Goal: Information Seeking & Learning: Check status

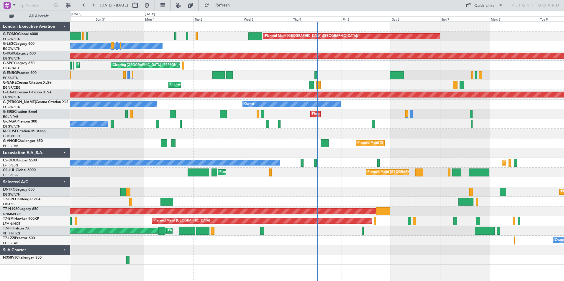
click at [238, 101] on div "Planned Maint [GEOGRAPHIC_DATA] ([GEOGRAPHIC_DATA]) Owner Owner AOG Maint [GEOG…" at bounding box center [317, 143] width 494 height 243
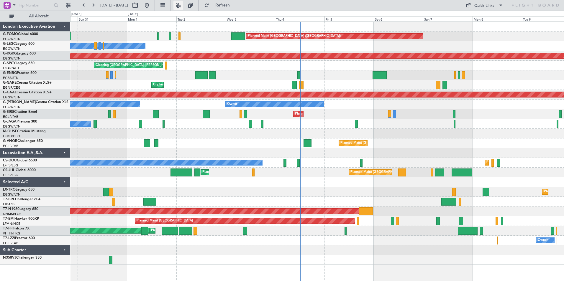
click at [183, 3] on button at bounding box center [177, 5] width 9 height 9
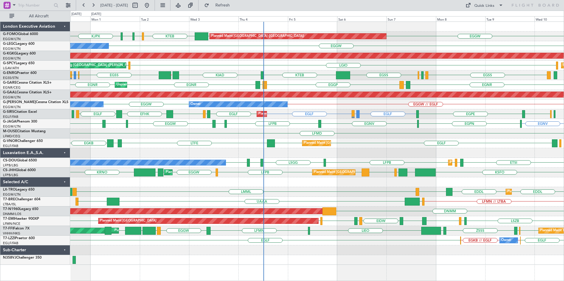
click at [376, 134] on div "Planned Maint [GEOGRAPHIC_DATA] ([GEOGRAPHIC_DATA]) EGGW KTEB KBED KJFK [DEMOGR…" at bounding box center [317, 143] width 494 height 243
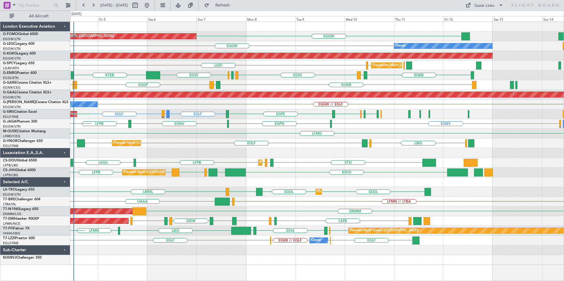
click at [240, 141] on div "Planned Maint [GEOGRAPHIC_DATA] ([GEOGRAPHIC_DATA]) EGGW EGGW KTEB KBED EGGW Ow…" at bounding box center [317, 143] width 494 height 243
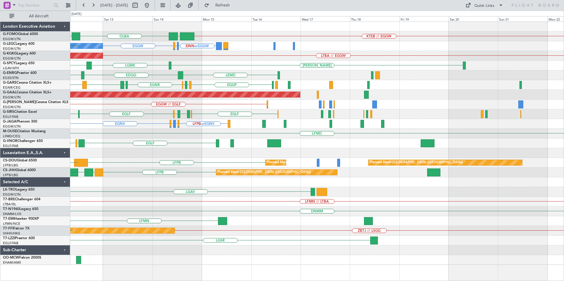
click at [179, 98] on div "EGGW KTEB // EGGW EGGW [GEOGRAPHIC_DATA] EINN or EGGW EGAC or EGGW EGGW Owner E…" at bounding box center [317, 143] width 494 height 243
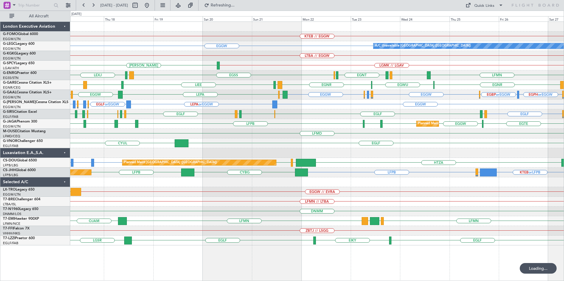
click at [271, 114] on div "KTEB // EGGW A/C Unavailable [GEOGRAPHIC_DATA] ([GEOGRAPHIC_DATA]) EGGW LTBA //…" at bounding box center [317, 134] width 494 height 224
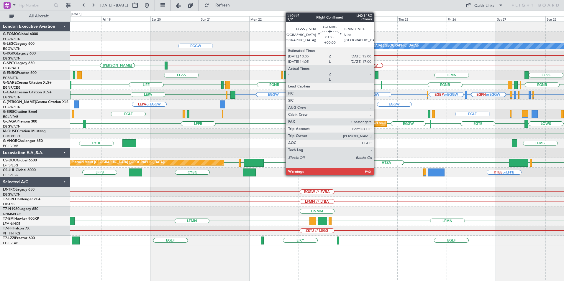
click at [376, 75] on div at bounding box center [377, 75] width 4 height 8
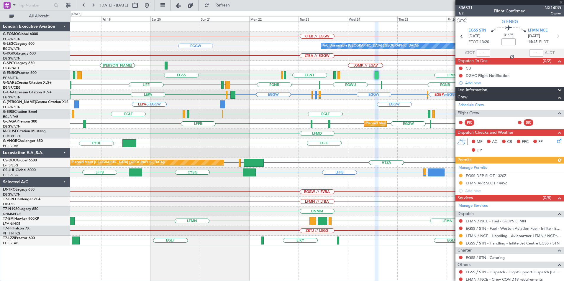
click at [257, 164] on div "KTEB // EGGW EGGW A/C Unavailable [GEOGRAPHIC_DATA] ([GEOGRAPHIC_DATA]) LTBA //…" at bounding box center [317, 134] width 494 height 224
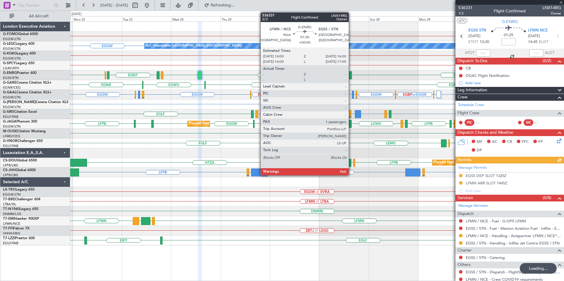
click at [351, 77] on div at bounding box center [350, 75] width 4 height 8
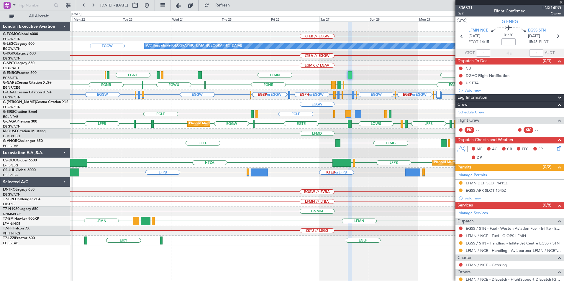
click at [268, 168] on div "KTEB // EGGW EGGW A/C Unavailable [GEOGRAPHIC_DATA] ([GEOGRAPHIC_DATA]) LTBA //…" at bounding box center [317, 134] width 494 height 224
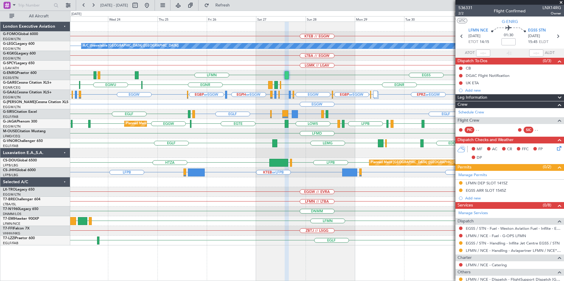
click at [256, 108] on div "KTEB // EGGW A/C Unavailable [GEOGRAPHIC_DATA] ([GEOGRAPHIC_DATA]) EGGW LTBA //…" at bounding box center [317, 134] width 494 height 224
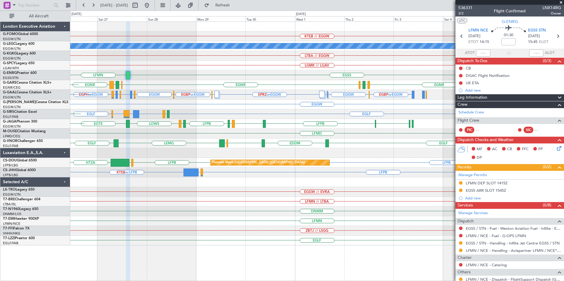
click at [343, 115] on div "KTEB // EGGW A/C Unavailable [GEOGRAPHIC_DATA] ([GEOGRAPHIC_DATA]) LTBA // EGGW…" at bounding box center [317, 134] width 494 height 224
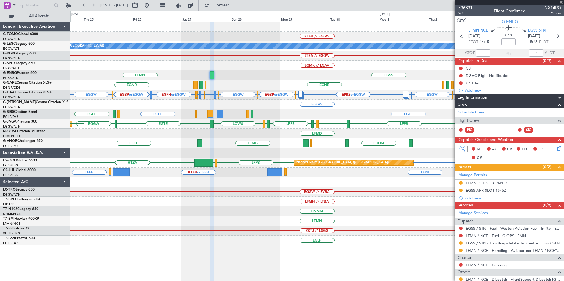
click at [357, 122] on div "KTEB // EGGW A/C Unavailable [GEOGRAPHIC_DATA] ([GEOGRAPHIC_DATA]) EGGW LTBA //…" at bounding box center [317, 134] width 494 height 224
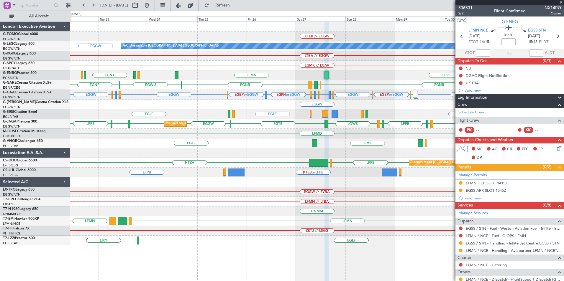
click at [382, 123] on div "KTEB // EGGW A/C Unavailable [GEOGRAPHIC_DATA] ([GEOGRAPHIC_DATA]) EGGW LTBA //…" at bounding box center [317, 134] width 494 height 224
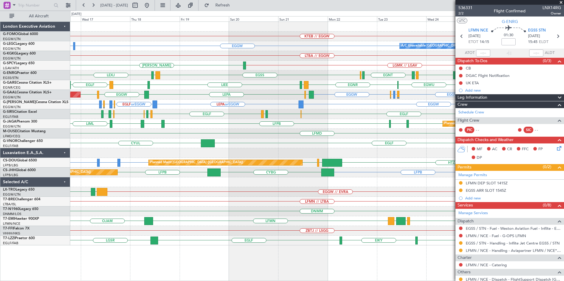
drag, startPoint x: 166, startPoint y: 7, endPoint x: 180, endPoint y: 24, distance: 22.4
click at [152, 7] on button at bounding box center [146, 5] width 9 height 9
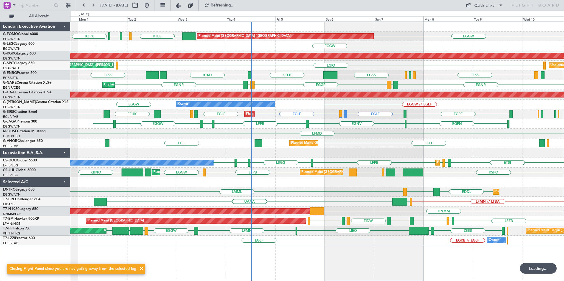
click at [237, 145] on div "EGGW Planned Maint [GEOGRAPHIC_DATA] ([GEOGRAPHIC_DATA]) EGGW KTEB KBED KJFK [D…" at bounding box center [317, 134] width 494 height 224
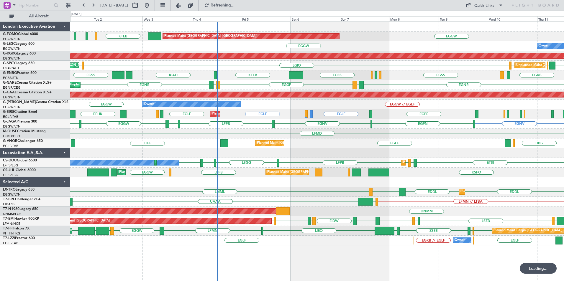
click at [314, 145] on div "KJPX EGGW EGGW KTEB KBED KJFK Planned Maint [GEOGRAPHIC_DATA] ([GEOGRAPHIC_DATA…" at bounding box center [317, 134] width 494 height 224
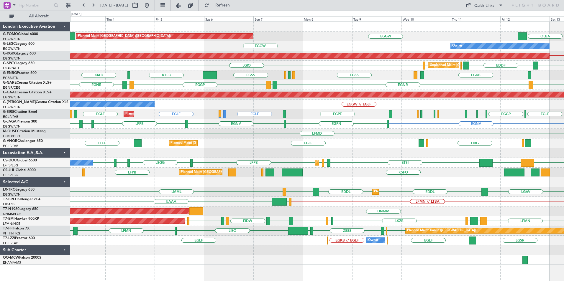
click at [247, 167] on div "No Crew Planned Maint [GEOGRAPHIC_DATA] ([GEOGRAPHIC_DATA]) ETSI EGGW LFPB LFPB…" at bounding box center [317, 163] width 494 height 10
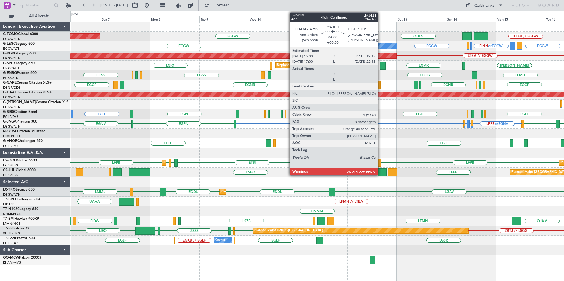
click at [381, 173] on div at bounding box center [382, 173] width 9 height 8
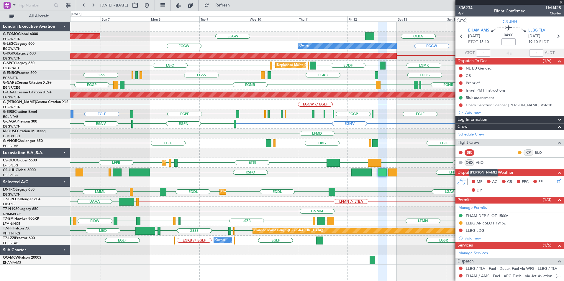
scroll to position [30, 0]
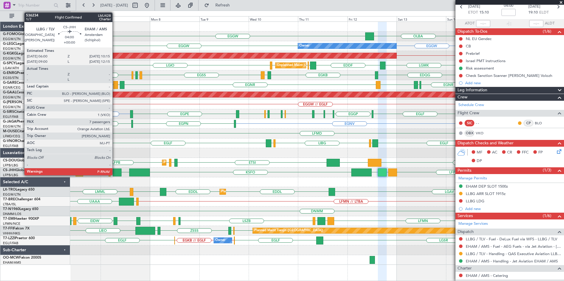
click at [115, 171] on div at bounding box center [117, 173] width 9 height 8
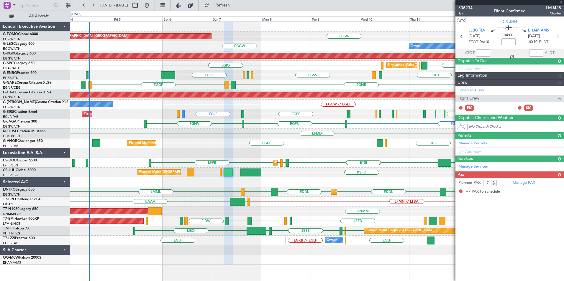
scroll to position [0, 0]
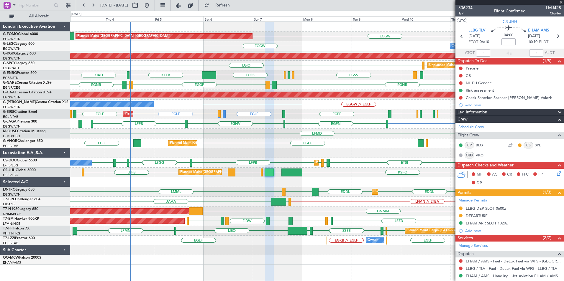
click at [233, 206] on div "LFMN // LTBA UAAA LJLJ" at bounding box center [317, 202] width 494 height 10
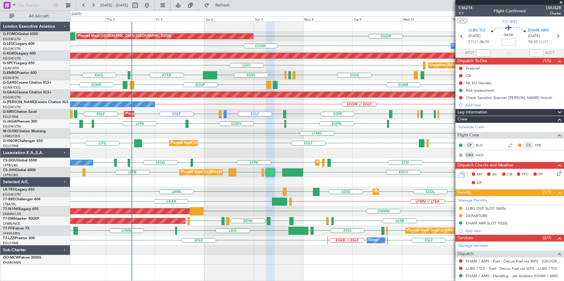
click at [272, 150] on div "OLBA EGGW EGGW Planned Maint [GEOGRAPHIC_DATA] ([GEOGRAPHIC_DATA]) EGGW EGGW Ow…" at bounding box center [317, 143] width 494 height 243
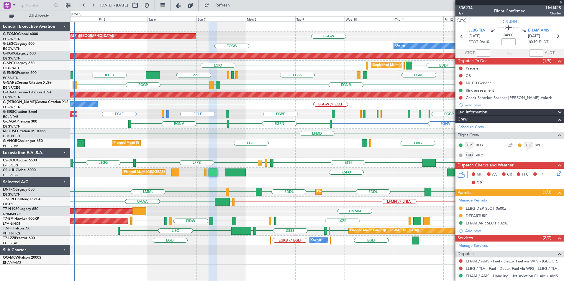
click at [240, 117] on div "Planned Maint [GEOGRAPHIC_DATA] ([GEOGRAPHIC_DATA]) [GEOGRAPHIC_DATA] EGGW EGGW…" at bounding box center [317, 143] width 494 height 243
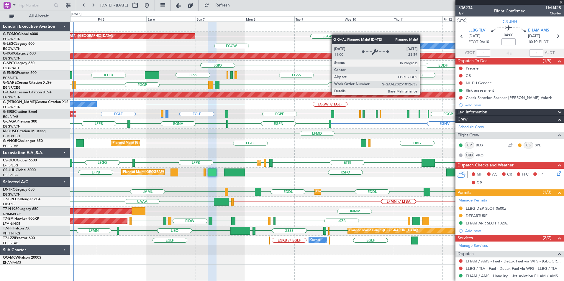
click at [291, 107] on div "Planned Maint [GEOGRAPHIC_DATA] ([GEOGRAPHIC_DATA]) [GEOGRAPHIC_DATA] EGGW Owne…" at bounding box center [317, 143] width 494 height 243
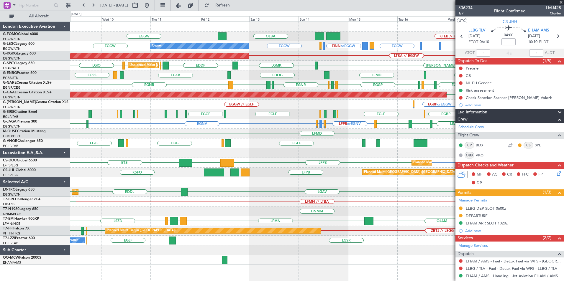
click at [241, 127] on div "KTEB // EGGW EGGW EGGW [GEOGRAPHIC_DATA] Planned Maint [GEOGRAPHIC_DATA] ([GEOG…" at bounding box center [317, 143] width 494 height 243
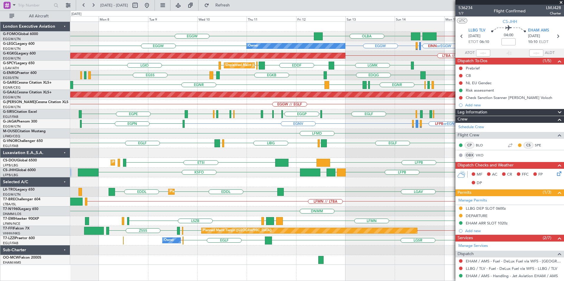
click at [344, 100] on div "KTEB // EGGW EGGW EGGW [GEOGRAPHIC_DATA] Planned Maint [GEOGRAPHIC_DATA] ([GEOG…" at bounding box center [317, 143] width 494 height 243
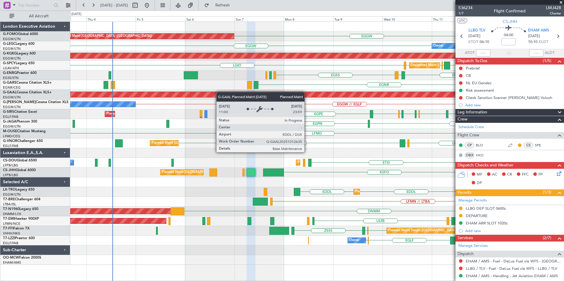
click at [254, 92] on div "EGGW [GEOGRAPHIC_DATA] Planned Maint [GEOGRAPHIC_DATA] ([GEOGRAPHIC_DATA]) EGGW…" at bounding box center [317, 143] width 494 height 243
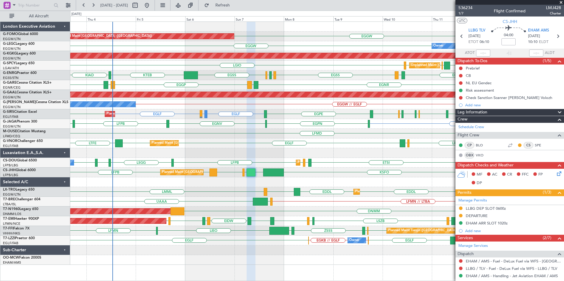
click at [175, 92] on div "Planned Maint [GEOGRAPHIC_DATA] ([GEOGRAPHIC_DATA]) EGGW [GEOGRAPHIC_DATA] Owne…" at bounding box center [317, 143] width 494 height 243
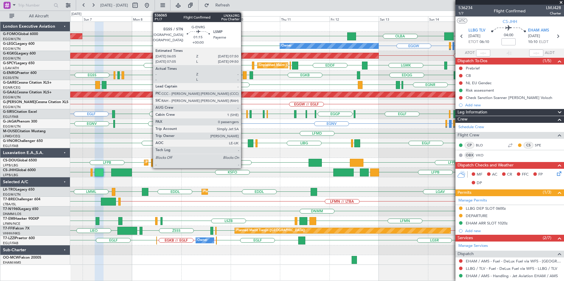
click at [244, 78] on div at bounding box center [245, 75] width 4 height 8
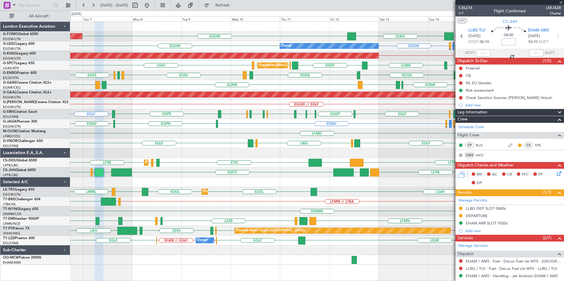
type input "0"
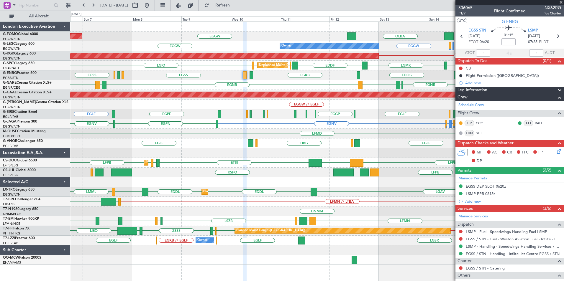
click at [226, 95] on div "KTEB // EGGW EGGW EGGW [GEOGRAPHIC_DATA] Planned Maint [GEOGRAPHIC_DATA] ([GEOG…" at bounding box center [317, 143] width 494 height 243
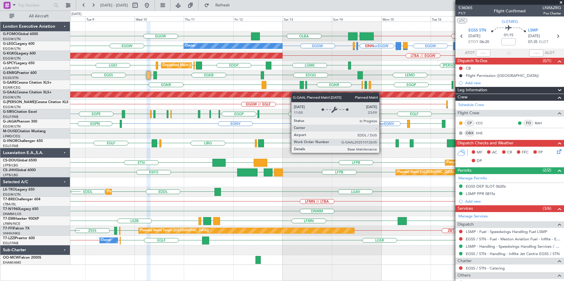
click at [211, 98] on div "KTEB // EGGW EGGW EGGW [GEOGRAPHIC_DATA] Planned Maint [GEOGRAPHIC_DATA] ([GEOG…" at bounding box center [317, 143] width 494 height 243
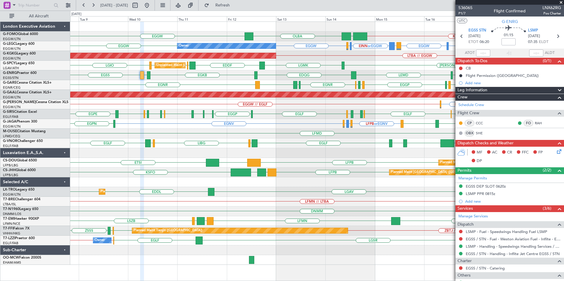
click at [240, 85] on div "KTEB // EGGW EGGW EGGW [GEOGRAPHIC_DATA] Planned Maint [GEOGRAPHIC_DATA] ([GEOG…" at bounding box center [317, 143] width 494 height 243
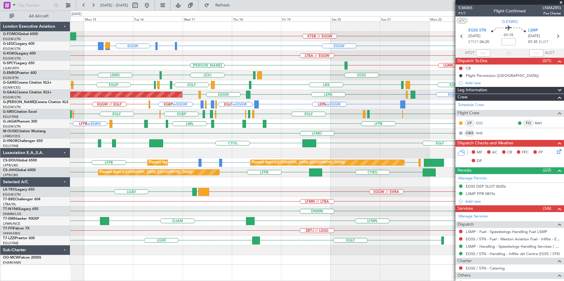
click at [187, 96] on div "KTEB // EGGW [GEOGRAPHIC_DATA] EGGW EGGW EGGW EHEH or EGGW EGGW LIRA or EGGW EI…" at bounding box center [317, 143] width 494 height 243
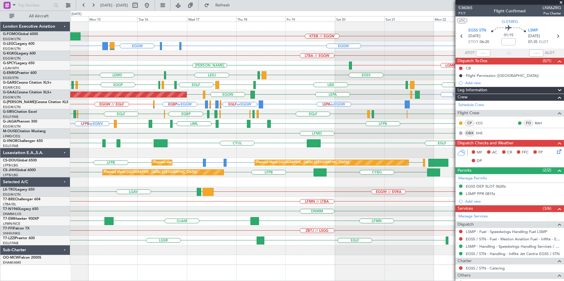
click at [448, 113] on div "KTEB // EGGW [GEOGRAPHIC_DATA] EGGW EGGW EGGW EHEH or EGGW A/C Unavailable [GEO…" at bounding box center [317, 143] width 494 height 243
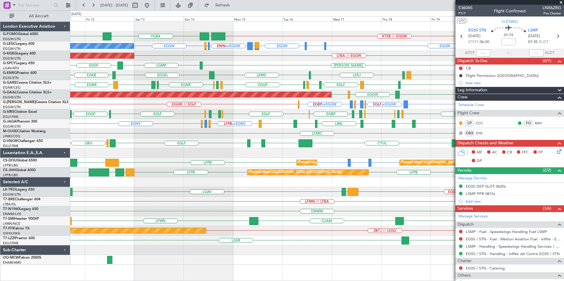
click at [204, 89] on div "KTEB // EGGW EGGW EGGW [GEOGRAPHIC_DATA] Owner EGGW EHEH or EGGW EGGW LIRA or E…" at bounding box center [317, 143] width 494 height 243
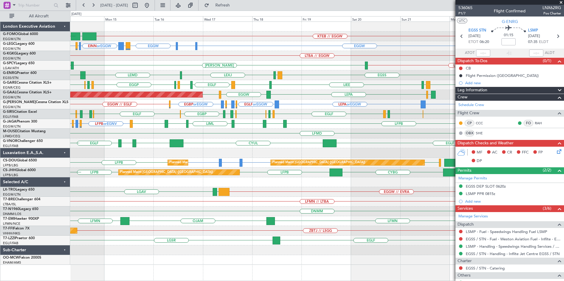
click at [130, 267] on div "KTEB // EGGW EGGW [GEOGRAPHIC_DATA] EGGW EGGW EHEH or EGGW EGGW LIRA or EGGW EI…" at bounding box center [317, 152] width 494 height 260
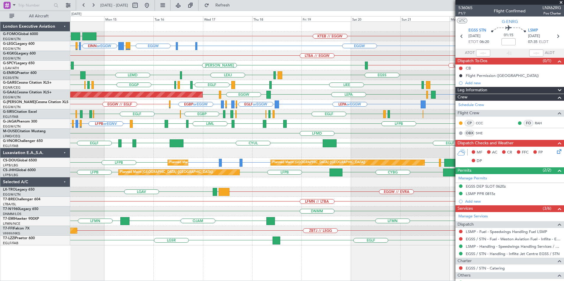
click at [96, 253] on div "KTEB // EGGW EGGW [GEOGRAPHIC_DATA] A/C Unavailable [GEOGRAPHIC_DATA] ([GEOGRAP…" at bounding box center [317, 152] width 494 height 260
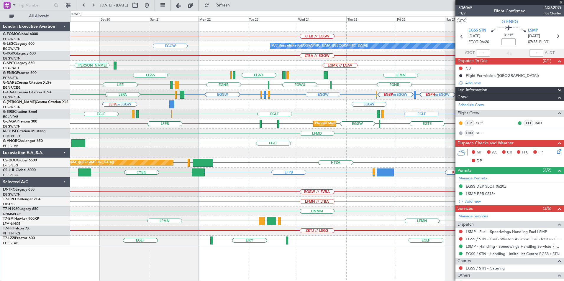
click at [430, 239] on div "KTEB // EGGW EGGW A/C Unavailable [GEOGRAPHIC_DATA] ([GEOGRAPHIC_DATA]) LTBA //…" at bounding box center [317, 152] width 494 height 260
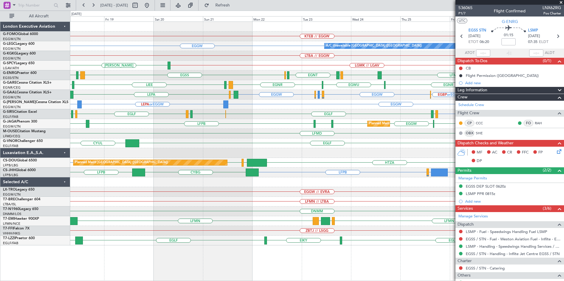
click at [317, 228] on div "ZBTJ // LSGG" at bounding box center [317, 231] width 494 height 10
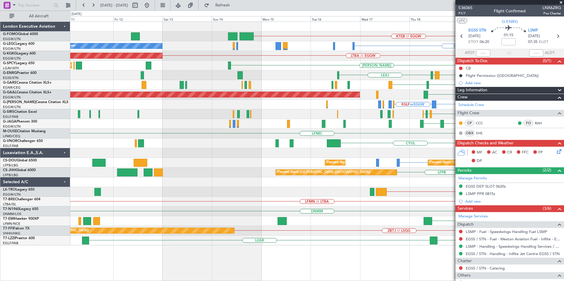
click at [316, 227] on div "KTEB // EGGW EGGW Owner A/C Unavailable [GEOGRAPHIC_DATA] ([GEOGRAPHIC_DATA]) L…" at bounding box center [317, 134] width 494 height 224
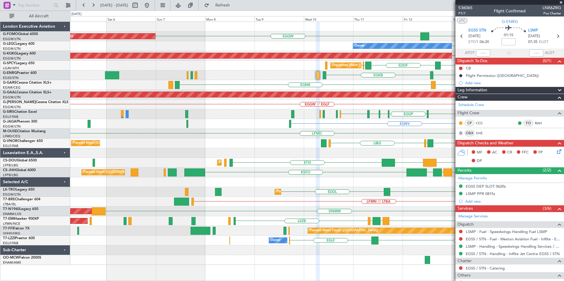
click at [285, 238] on div "KTEB // EGGW EGGW EGGW [GEOGRAPHIC_DATA] Planned Maint [GEOGRAPHIC_DATA] ([GEOG…" at bounding box center [282, 146] width 564 height 271
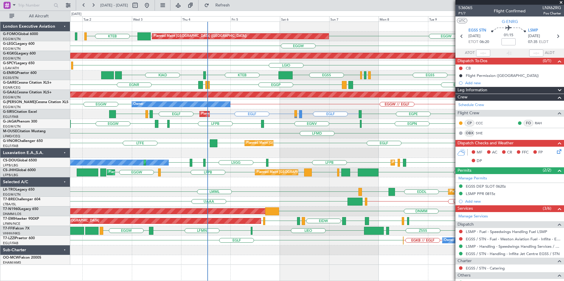
click at [219, 250] on div at bounding box center [317, 251] width 494 height 10
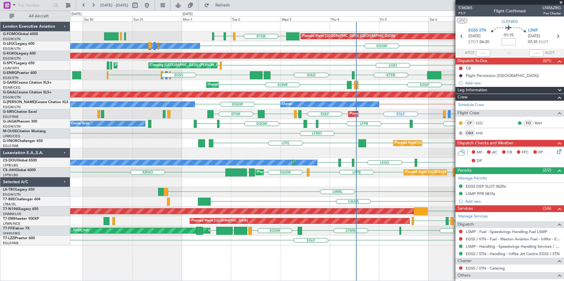
click at [309, 248] on div "Planned Maint [GEOGRAPHIC_DATA] ([GEOGRAPHIC_DATA]) EGGW EGGW KTEB KBED KJFK EG…" at bounding box center [317, 152] width 494 height 260
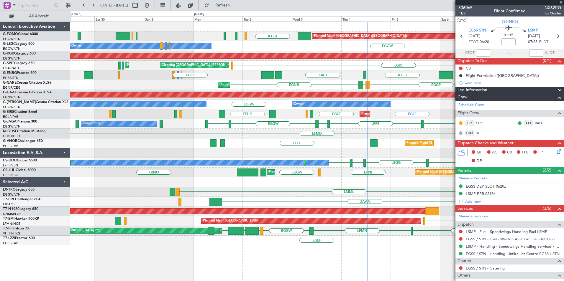
click at [377, 259] on div "Planned Maint [GEOGRAPHIC_DATA] ([GEOGRAPHIC_DATA]) EGGW EGGW KTEB KBED KJFK EG…" at bounding box center [317, 152] width 494 height 260
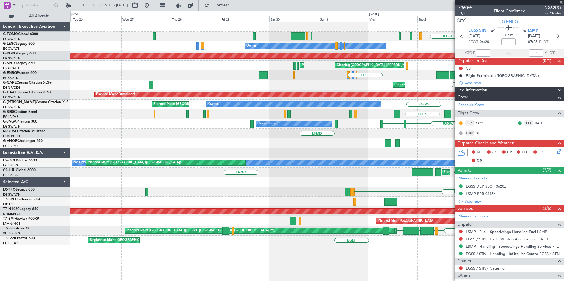
click at [338, 262] on div "Planned Maint [GEOGRAPHIC_DATA] ([GEOGRAPHIC_DATA]) EGGW KTEB KBED KJFK EGGW EG…" at bounding box center [317, 152] width 494 height 260
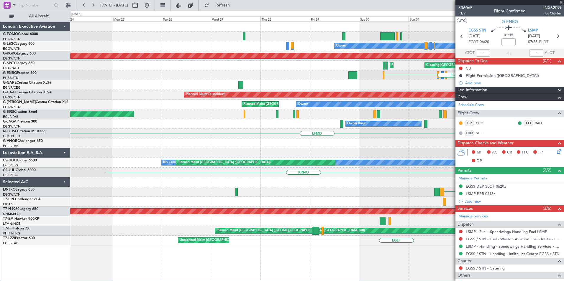
click at [338, 268] on div "KTEB KBED KJFK EGGW Planned Maint [GEOGRAPHIC_DATA] ([GEOGRAPHIC_DATA]) EGGW Ow…" at bounding box center [317, 152] width 494 height 260
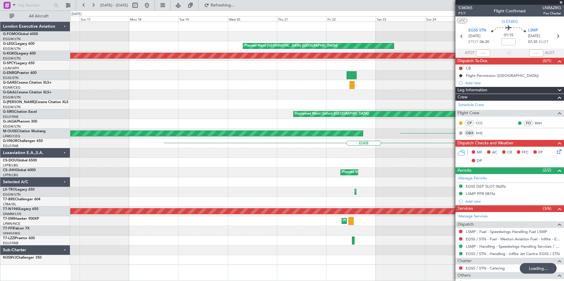
click at [424, 247] on div "Planned Maint [GEOGRAPHIC_DATA] ([GEOGRAPHIC_DATA]) AOG Maint [GEOGRAPHIC_DATA]…" at bounding box center [317, 152] width 494 height 260
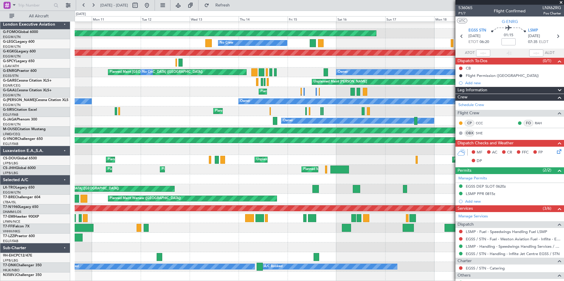
scroll to position [3, 0]
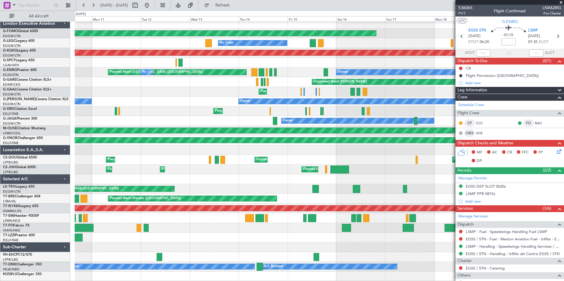
click at [313, 239] on div "Planned Maint Windsor Locks ([PERSON_NAME] Intl) No Crew Planned Maint [GEOGRAP…" at bounding box center [319, 150] width 489 height 263
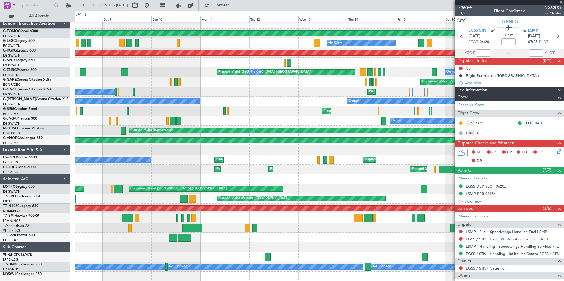
click at [230, 243] on div at bounding box center [319, 248] width 489 height 10
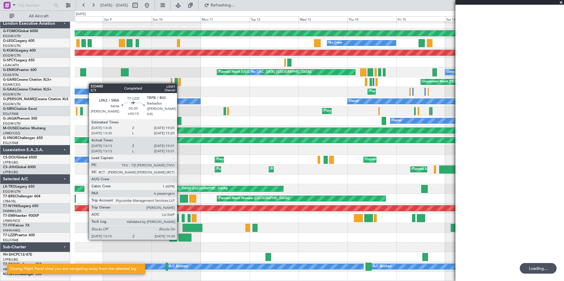
scroll to position [0, 0]
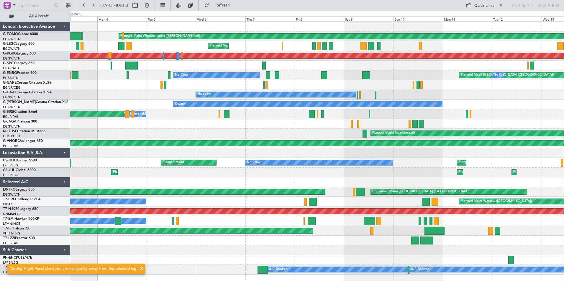
click at [400, 242] on div "Planned Maint Windsor Locks ([PERSON_NAME] Intl) Planned Maint [GEOGRAPHIC_DATA…" at bounding box center [317, 148] width 494 height 253
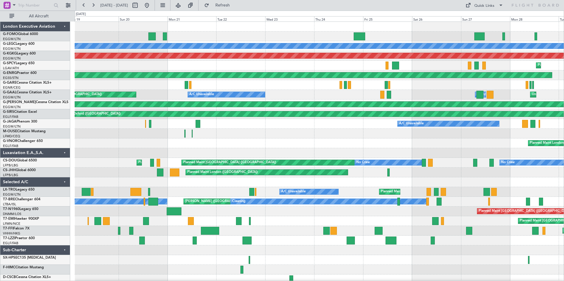
click at [363, 262] on div "A/C Unavailable [GEOGRAPHIC_DATA] ([GEOGRAPHIC_DATA]) Unplanned Maint [GEOGRAPH…" at bounding box center [319, 158] width 489 height 273
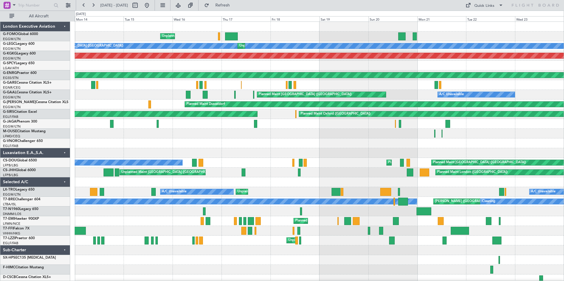
click at [123, 228] on div "Unplanned Maint [US_STATE] ([GEOGRAPHIC_DATA]) A/C Unavailable [GEOGRAPHIC_DATA…" at bounding box center [319, 158] width 489 height 273
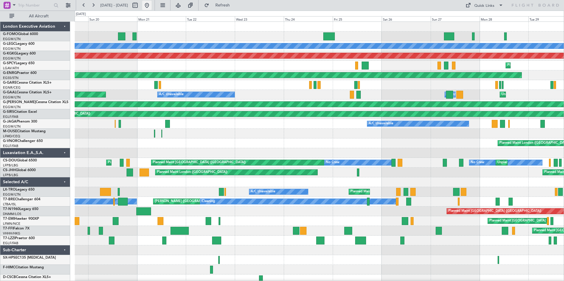
click at [152, 4] on button at bounding box center [146, 5] width 9 height 9
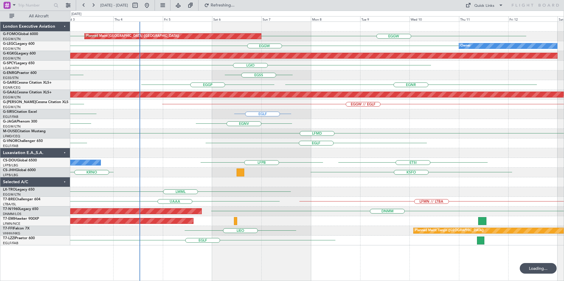
click at [223, 167] on div "Planned Maint [GEOGRAPHIC_DATA] ([GEOGRAPHIC_DATA]) EGGW [DEMOGRAPHIC_DATA] EGG…" at bounding box center [317, 134] width 494 height 224
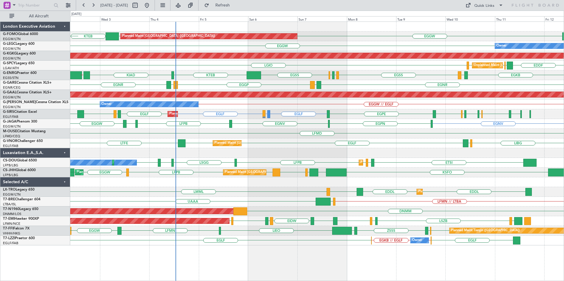
click at [419, 112] on div "Planned Maint [GEOGRAPHIC_DATA] ([GEOGRAPHIC_DATA]) EGGW EGGW KTEB KJFK KBED [D…" at bounding box center [317, 134] width 494 height 224
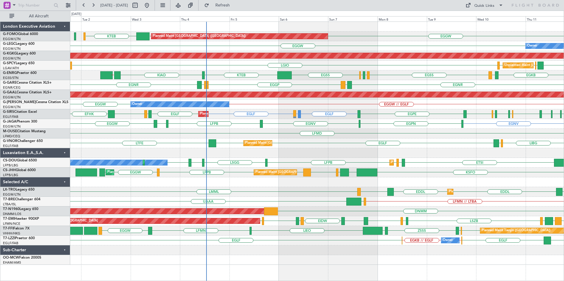
click at [346, 128] on div "Planned Maint [GEOGRAPHIC_DATA] ([GEOGRAPHIC_DATA]) EGGW EGGW KTEB Owner EGGW O…" at bounding box center [317, 143] width 494 height 243
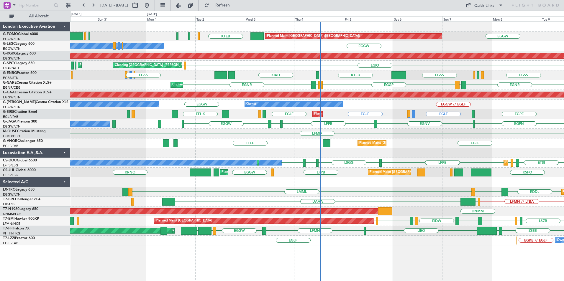
click at [296, 120] on div "Planned Maint [GEOGRAPHIC_DATA] ([GEOGRAPHIC_DATA]) EGGW EGGW KTEB KBED KJFK EG…" at bounding box center [317, 134] width 494 height 224
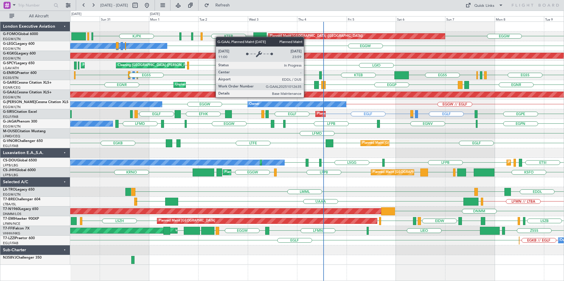
click at [220, 100] on div "Planned Maint [GEOGRAPHIC_DATA] ([GEOGRAPHIC_DATA]) [DEMOGRAPHIC_DATA] EGGW EGG…" at bounding box center [317, 143] width 494 height 243
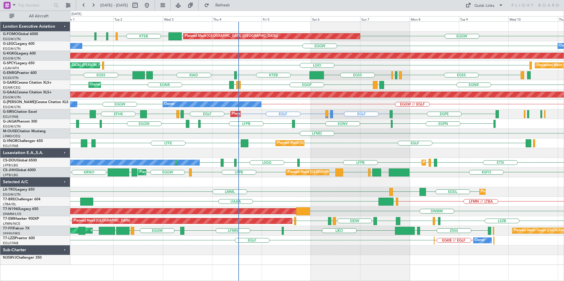
click at [212, 131] on div "Planned Maint [GEOGRAPHIC_DATA] ([GEOGRAPHIC_DATA]) [DEMOGRAPHIC_DATA] EGGW EGG…" at bounding box center [317, 143] width 494 height 243
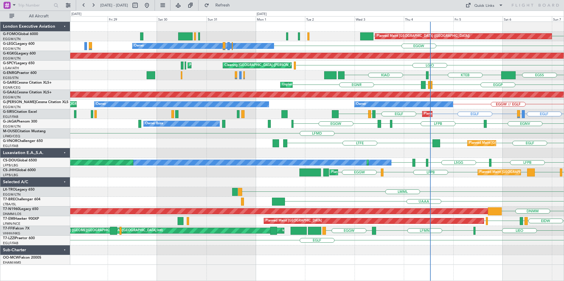
click at [498, 141] on div "Planned Maint [GEOGRAPHIC_DATA] ([GEOGRAPHIC_DATA]) EGGW EGGW EGGW Owner AOG Ma…" at bounding box center [317, 143] width 494 height 243
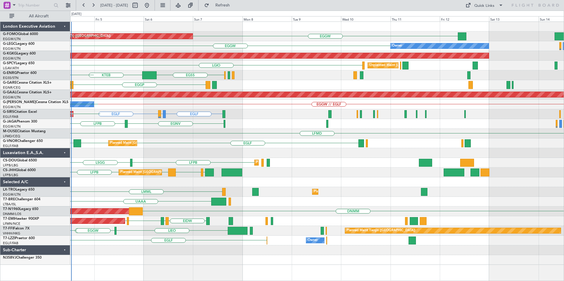
click at [112, 134] on div "Planned Maint [GEOGRAPHIC_DATA] ([GEOGRAPHIC_DATA]) EGGW KTEB EGGW KBED EGGW Ow…" at bounding box center [317, 143] width 494 height 243
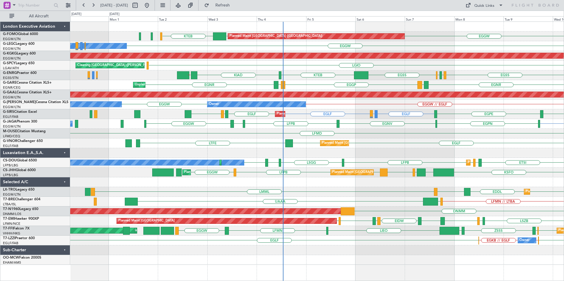
click at [434, 99] on div "Planned Maint Dusseldorf" at bounding box center [317, 95] width 494 height 10
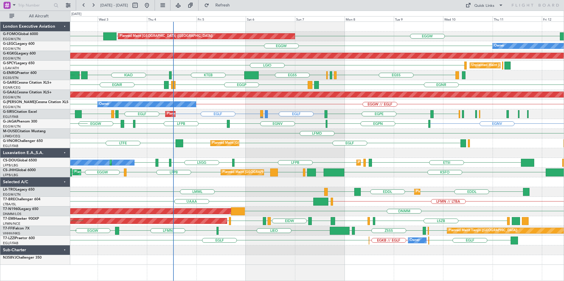
click at [269, 100] on div "Planned Maint [GEOGRAPHIC_DATA] ([GEOGRAPHIC_DATA]) EGGW EGGW KTEB KJFK KBED [D…" at bounding box center [317, 143] width 494 height 243
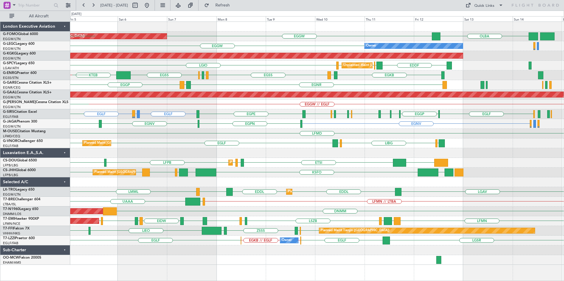
click at [284, 108] on div "Planned Maint [GEOGRAPHIC_DATA] ([GEOGRAPHIC_DATA]) EGGW [GEOGRAPHIC_DATA] EGGW…" at bounding box center [317, 143] width 494 height 243
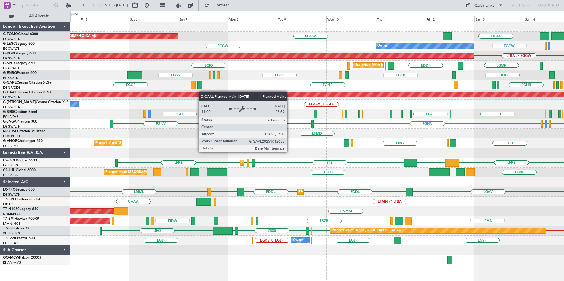
click at [316, 95] on div "Planned Maint Dusseldorf" at bounding box center [317, 95] width 494 height 10
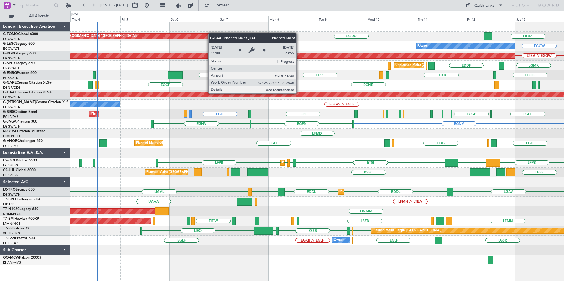
click at [299, 95] on div "Planned Maint Dusseldorf" at bounding box center [180, 94] width 1063 height 5
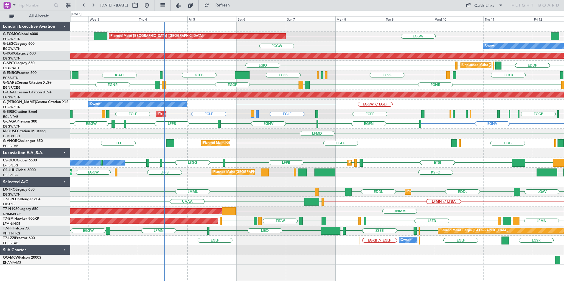
click at [340, 121] on div "Planned Maint London (Luton) EGGW EGGW KTEB OLBA Owner EGGW Owner AOG Maint Ist…" at bounding box center [317, 143] width 494 height 243
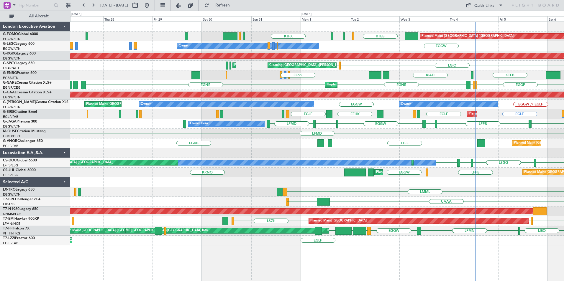
click at [392, 104] on div "Planned Maint London (Luton) KJPX EGGW KTEB KBED KJFK EGGW Owner EGGW AOG Maint…" at bounding box center [317, 134] width 494 height 224
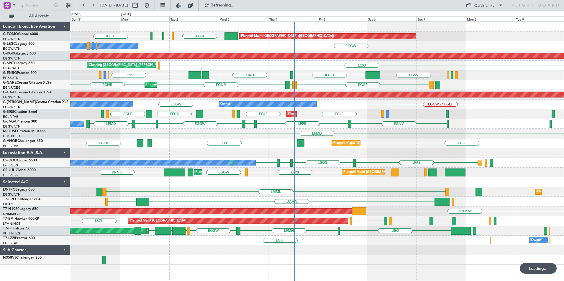
click at [275, 111] on div "Planned Maint London (Luton) KJPX EGGW KTEB KBED KJFK Owner EGGW Owner AOG Main…" at bounding box center [317, 143] width 494 height 243
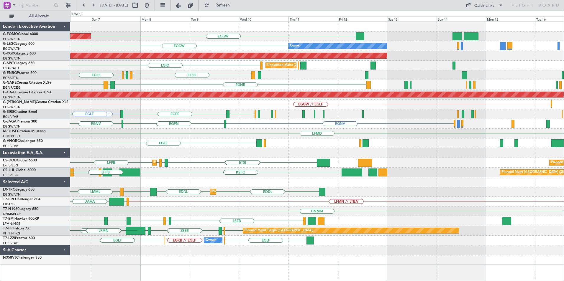
click at [58, 182] on div "EGGW Planned Maint London (Luton) EGGW Owner AOG Maint Istanbul (Ataturk) LGIO …" at bounding box center [282, 146] width 564 height 271
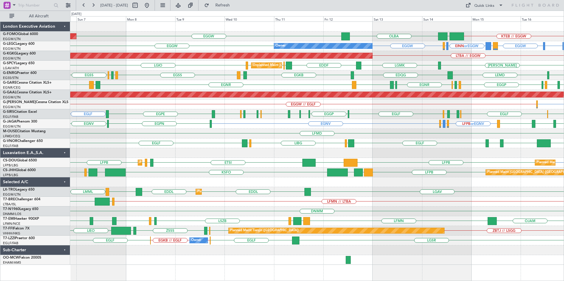
click at [5, 221] on div "Planned Maint London (Luton) KTEB // EGGW EGGW OLBA EGGW Owner EHEH or EGGW EGG…" at bounding box center [282, 146] width 564 height 271
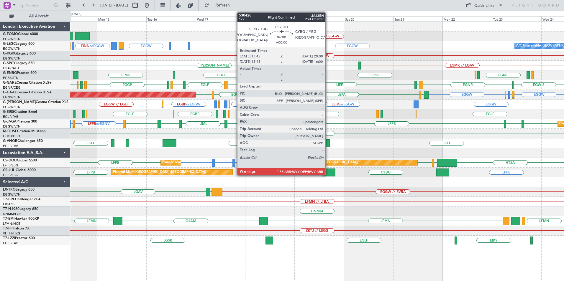
click at [328, 172] on div at bounding box center [328, 173] width 13 height 8
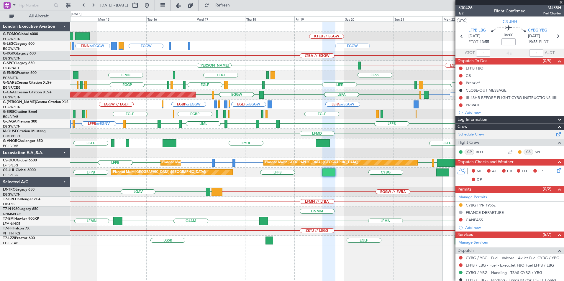
click at [469, 132] on link "Schedule Crew" at bounding box center [472, 135] width 26 height 6
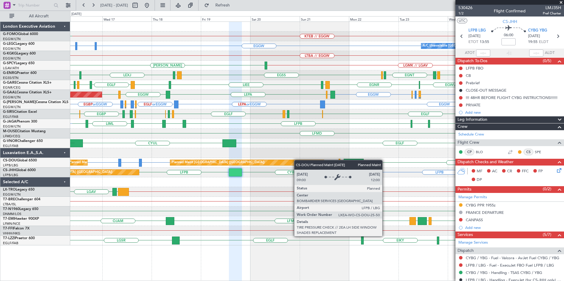
click at [273, 165] on div "KTEB // EGGW EGGW EHEH or EGGW EGGW EGGW A/C Unavailable London (Luton) EINN or…" at bounding box center [317, 134] width 494 height 224
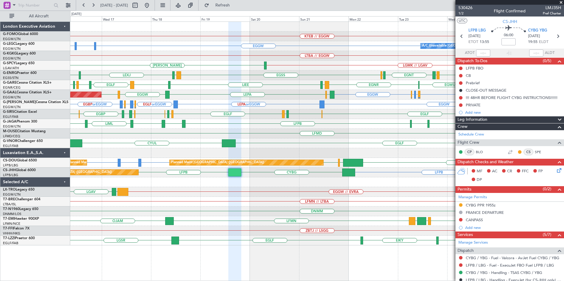
scroll to position [104, 0]
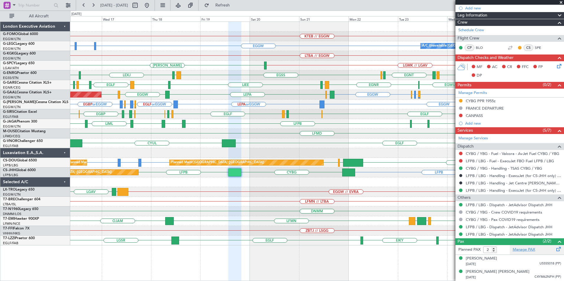
click at [515, 252] on link "Manage PAX" at bounding box center [524, 250] width 22 height 6
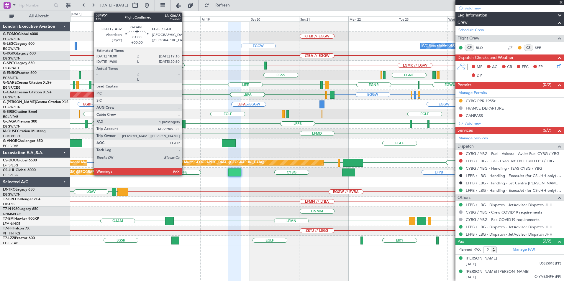
click at [91, 85] on div at bounding box center [90, 85] width 3 height 8
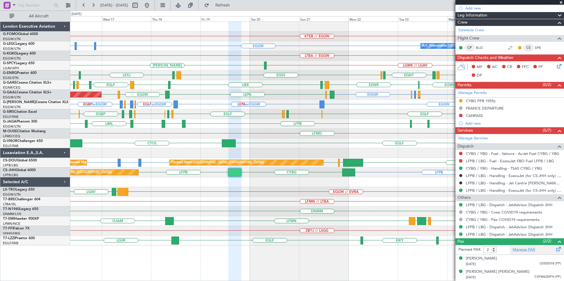
click at [517, 252] on link "Manage PAX" at bounding box center [524, 250] width 22 height 6
click at [474, 31] on link "Schedule Crew" at bounding box center [472, 30] width 26 height 6
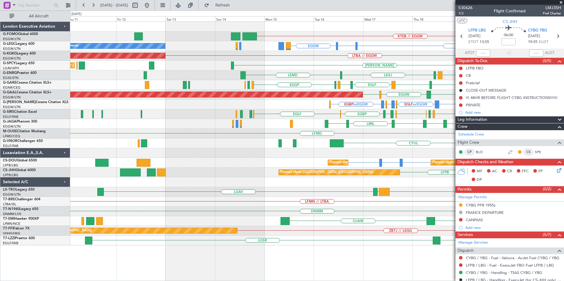
click at [466, 107] on fb-app "16 Sep 2025 - 26 Sep 2025 Refresh Quick Links All Aircraft KTEB // EGGW EGGW EH…" at bounding box center [282, 142] width 564 height 277
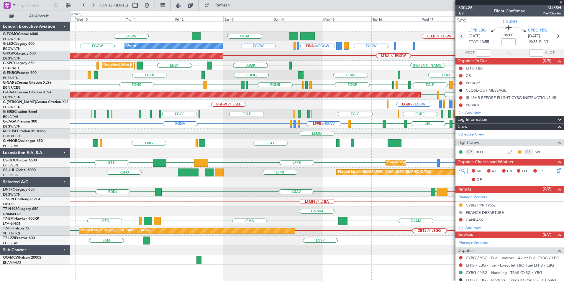
click at [343, 145] on div "LIBG LGKR EGLF CYUL EGLF LFMN EGLF LGKR" at bounding box center [317, 144] width 494 height 10
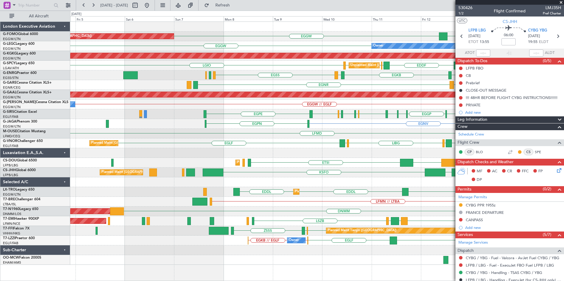
click at [278, 151] on div at bounding box center [317, 153] width 494 height 10
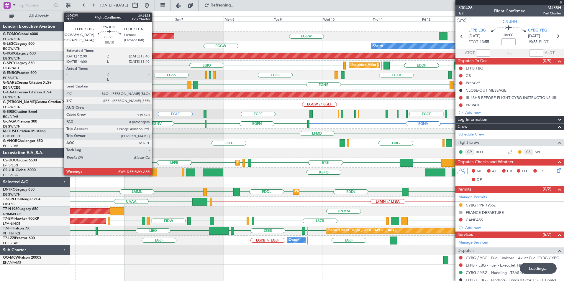
click at [155, 174] on div at bounding box center [153, 173] width 8 height 8
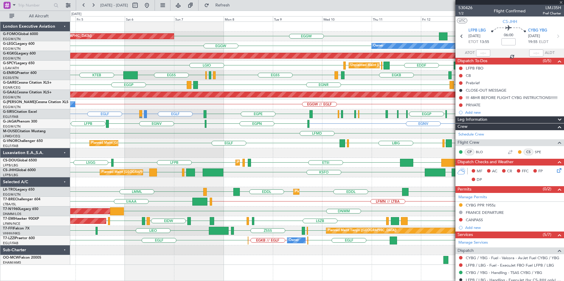
type input "-00:10"
type input "0"
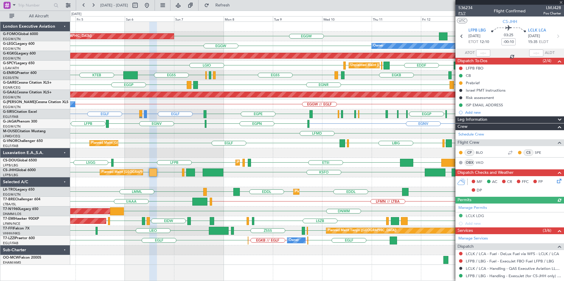
click at [460, 14] on span "P1/7" at bounding box center [466, 13] width 14 height 5
click at [235, 3] on span "Refresh" at bounding box center [222, 5] width 25 height 4
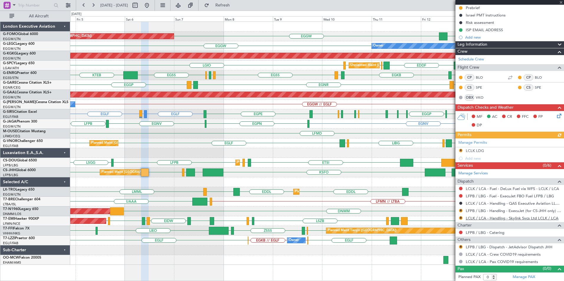
scroll to position [76, 0]
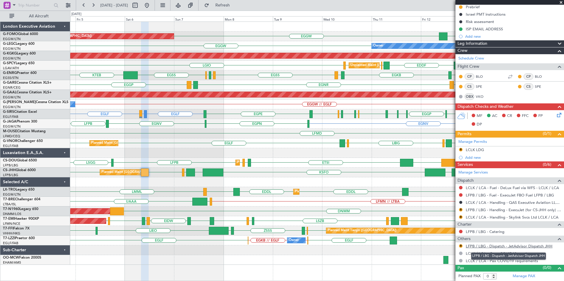
click at [492, 244] on link "LFPB / LBG - Dispatch - JetAdvisor Dispatch JHH" at bounding box center [509, 246] width 87 height 5
